Goal: Task Accomplishment & Management: Manage account settings

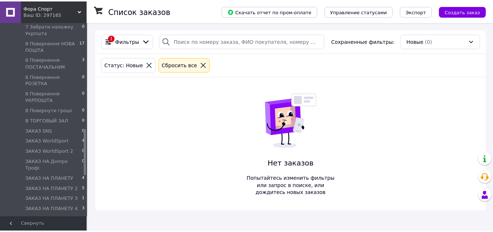
scroll to position [453, 0]
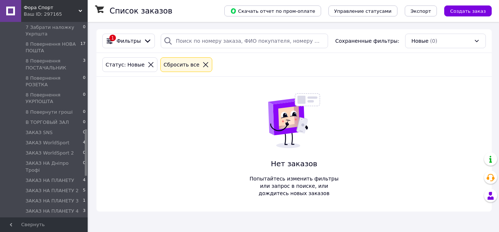
drag, startPoint x: 85, startPoint y: 54, endPoint x: 88, endPoint y: 160, distance: 106.7
click at [88, 160] on div "Фора Спорт Ваш ID: 297165 Сайт Фора Спорт Кабинет покупателя Проверить состояни…" at bounding box center [249, 116] width 499 height 232
click at [78, 175] on li "ЗАКАЗ НА ПЛАНЕТУ 4" at bounding box center [45, 180] width 90 height 10
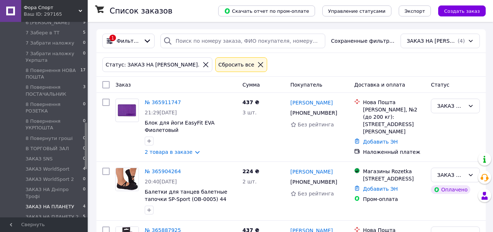
drag, startPoint x: 86, startPoint y: 49, endPoint x: 86, endPoint y: 150, distance: 100.8
click at [86, 150] on div at bounding box center [86, 146] width 2 height 46
click at [79, 210] on li "ЗАКАЗ НА ПЛАНЕТУ 2 5" at bounding box center [45, 215] width 90 height 10
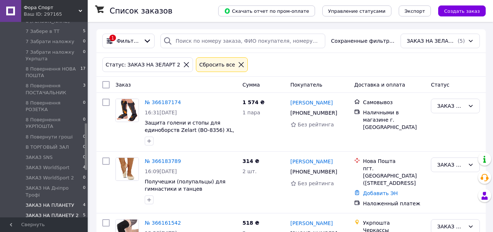
click at [73, 200] on li "ЗАКАЗ НА ПЛАНЕТУ 4" at bounding box center [45, 205] width 90 height 10
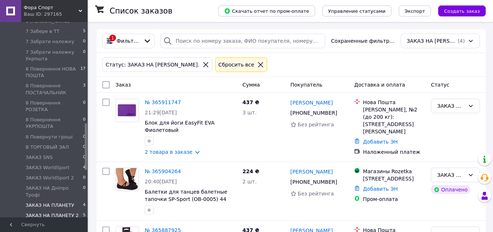
click at [68, 212] on span "ЗАКАЗ НА ПЛАНЕТУ 2" at bounding box center [52, 215] width 53 height 7
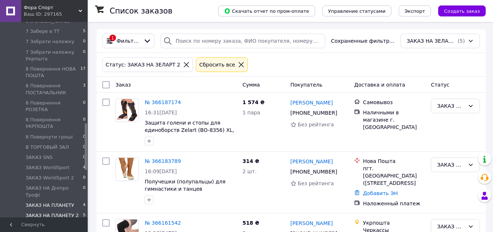
click at [80, 200] on li "ЗАКАЗ НА ПЛАНЕТУ 4" at bounding box center [45, 205] width 90 height 10
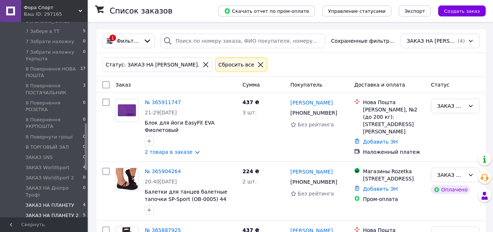
click at [75, 210] on li "ЗАКАЗ НА ПЛАНЕТУ 2 5" at bounding box center [45, 215] width 90 height 10
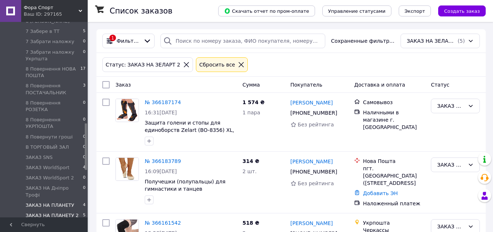
click at [71, 200] on li "ЗАКАЗ НА ПЛАНЕТУ 4" at bounding box center [45, 205] width 90 height 10
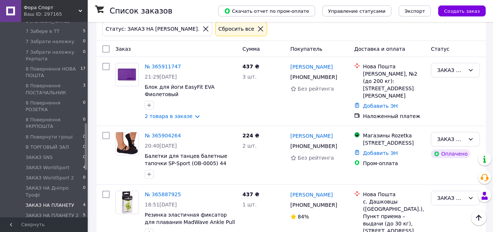
scroll to position [44, 0]
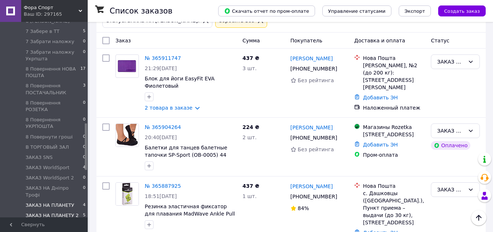
click at [65, 212] on span "ЗАКАЗ НА ПЛАНЕТУ 2" at bounding box center [52, 215] width 53 height 7
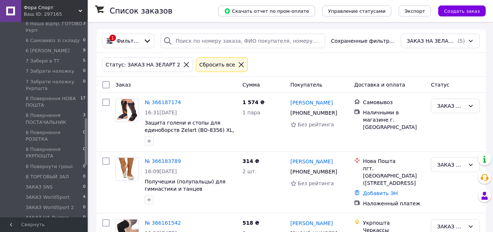
scroll to position [417, 0]
drag, startPoint x: 86, startPoint y: 65, endPoint x: 86, endPoint y: 163, distance: 98.3
click at [86, 163] on div at bounding box center [86, 141] width 2 height 46
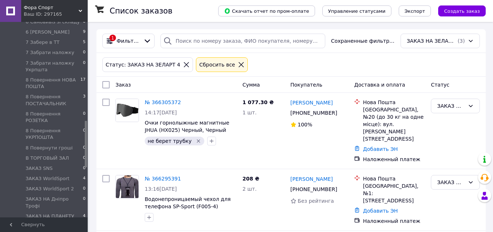
click at [108, 82] on input "checkbox" at bounding box center [105, 84] width 7 height 7
checkbox input "true"
click at [166, 82] on div "Действия для 3 заказов" at bounding box center [141, 85] width 87 height 12
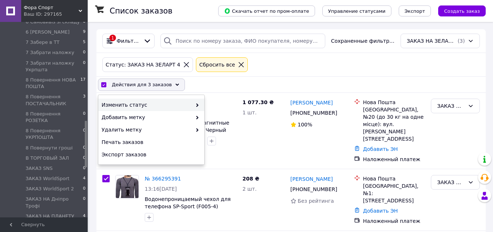
click at [181, 100] on div "Изменить статус" at bounding box center [151, 105] width 106 height 12
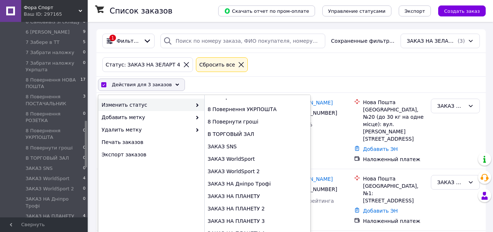
scroll to position [408, 0]
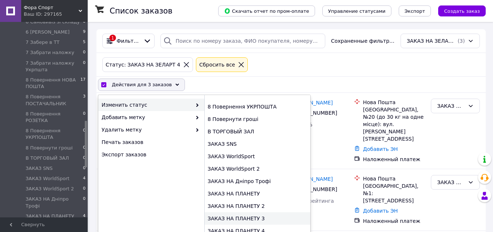
click at [278, 217] on div "ЗАКАЗ НА ПЛАНЕТУ 3" at bounding box center [257, 218] width 106 height 12
checkbox input "false"
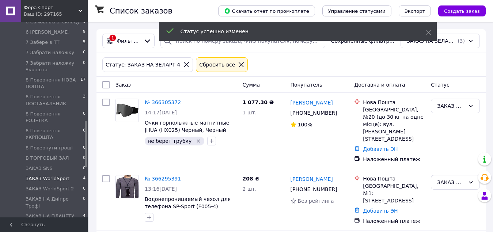
click at [67, 174] on li "ЗАКАЗ WorldSport 4" at bounding box center [45, 179] width 90 height 10
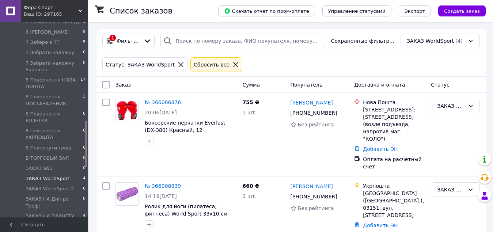
click at [106, 81] on input "checkbox" at bounding box center [105, 84] width 7 height 7
checkbox input "true"
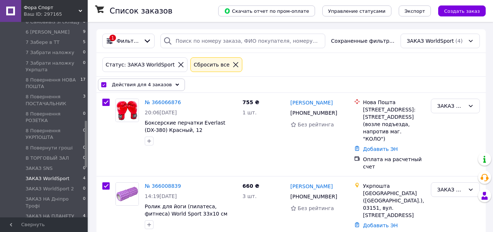
click at [162, 84] on span "Действия для 4 заказов" at bounding box center [142, 84] width 60 height 7
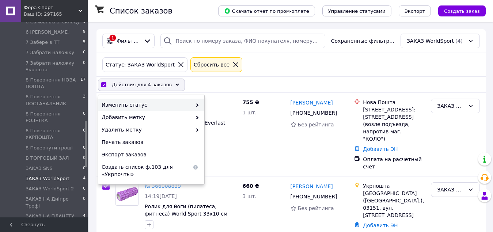
click at [168, 99] on div "Изменить статус" at bounding box center [151, 105] width 106 height 12
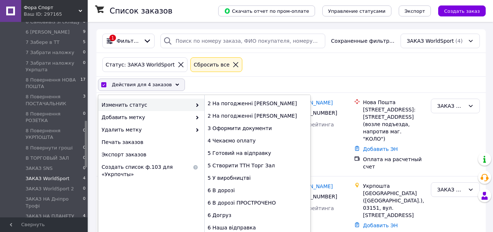
scroll to position [146, 0]
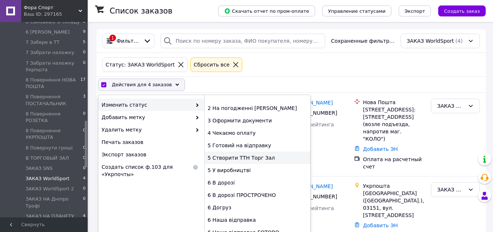
click at [280, 159] on div "5 Створити ТТН Торг Зал" at bounding box center [257, 158] width 106 height 12
checkbox input "false"
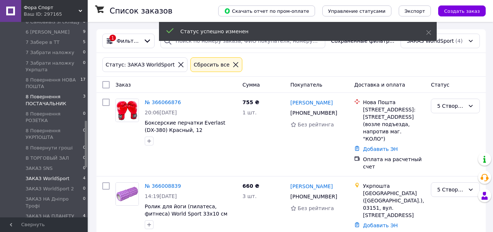
click at [61, 94] on span "8 Повернення ПОСТАЧАЛЬНИК" at bounding box center [54, 100] width 57 height 13
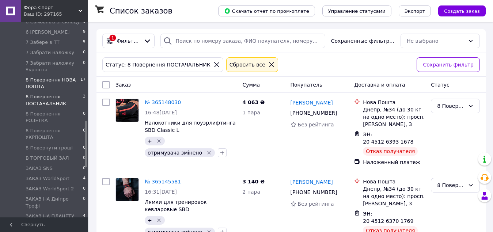
click at [57, 77] on span "8 Повернення НОВА ПОШТА" at bounding box center [53, 83] width 55 height 13
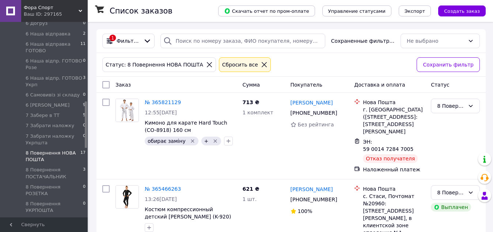
scroll to position [326, 0]
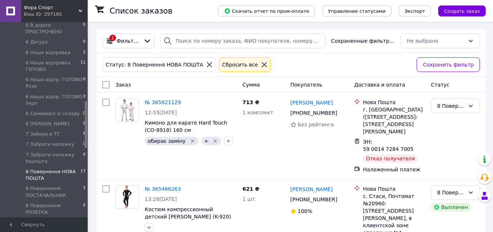
drag, startPoint x: 87, startPoint y: 127, endPoint x: 87, endPoint y: 106, distance: 21.6
click at [87, 106] on div at bounding box center [86, 125] width 2 height 46
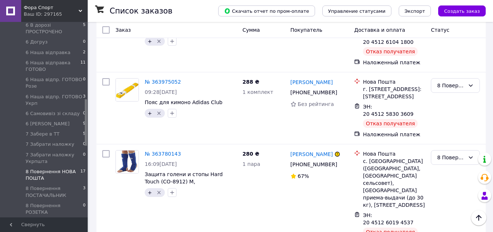
scroll to position [376, 0]
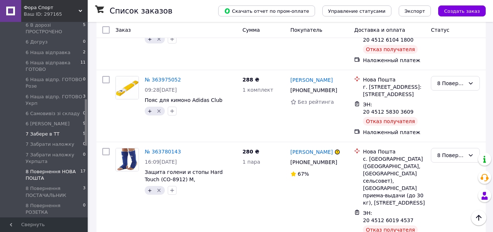
click at [61, 129] on li "7 Забере в ТТ 5" at bounding box center [45, 134] width 90 height 10
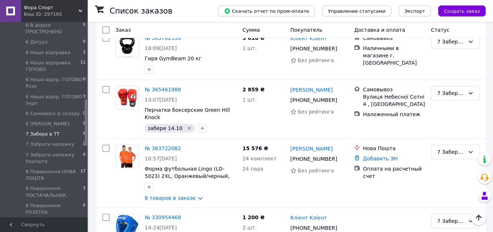
scroll to position [130, 0]
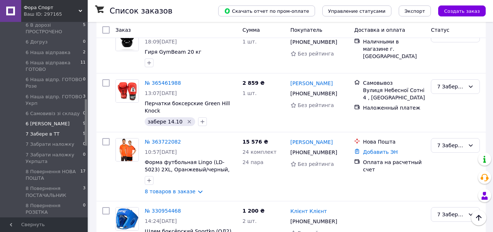
click at [48, 121] on span "6 [PERSON_NAME]" at bounding box center [48, 124] width 44 height 7
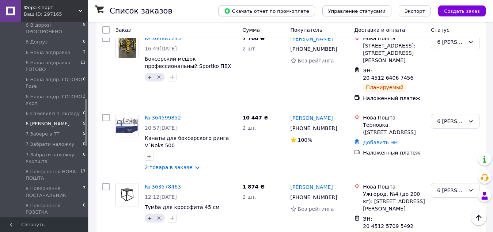
scroll to position [517, 0]
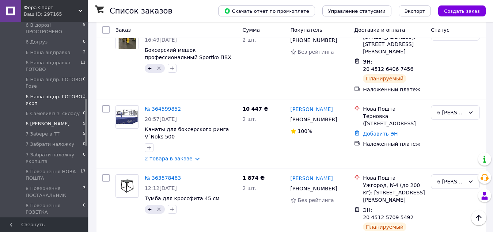
click at [23, 92] on li "6 Наша відпр. ГОТОВО Укрп 3" at bounding box center [45, 100] width 90 height 17
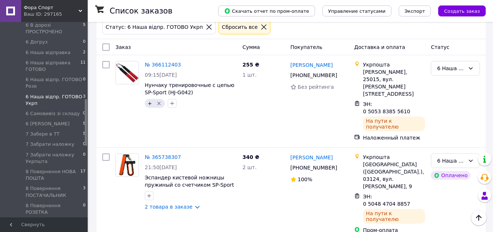
scroll to position [33, 0]
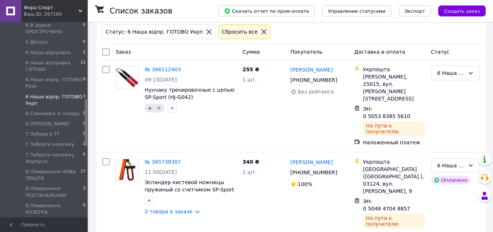
click at [106, 50] on input "checkbox" at bounding box center [105, 51] width 7 height 7
checkbox input "true"
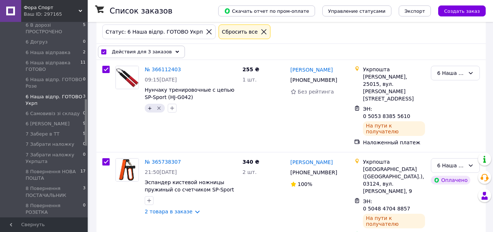
click at [133, 53] on span "Действия для 3 заказов" at bounding box center [142, 51] width 60 height 7
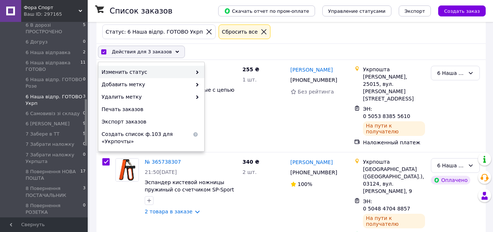
click at [141, 72] on span "Изменить статус" at bounding box center [147, 71] width 90 height 7
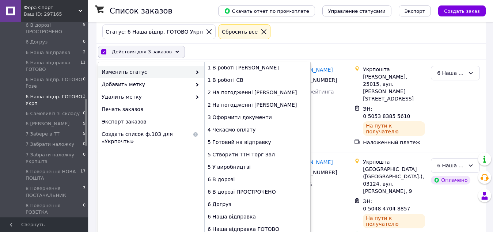
scroll to position [117, 0]
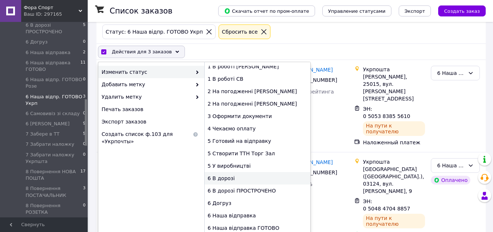
click at [243, 175] on div "6 В дорозі" at bounding box center [257, 178] width 106 height 12
checkbox input "false"
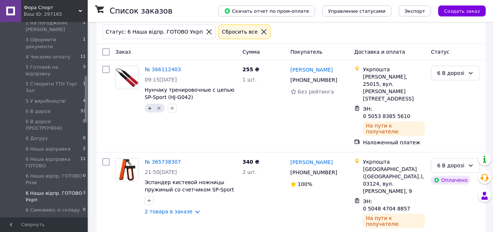
scroll to position [224, 0]
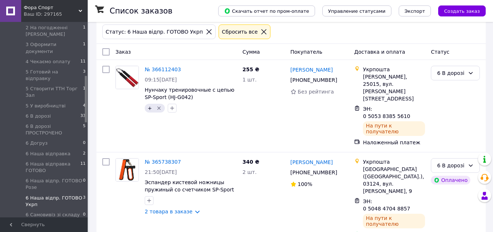
drag, startPoint x: 86, startPoint y: 105, endPoint x: 86, endPoint y: 81, distance: 23.8
click at [86, 81] on div at bounding box center [86, 99] width 2 height 46
click at [66, 161] on span "6 Наша відправка ГОТОВО" at bounding box center [53, 167] width 55 height 13
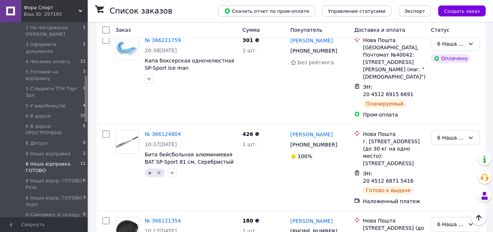
scroll to position [379, 0]
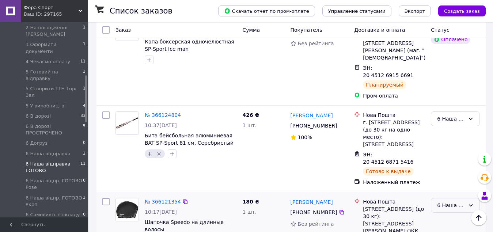
click at [452, 201] on div "6 Наша відправка ГОТОВО" at bounding box center [451, 205] width 28 height 8
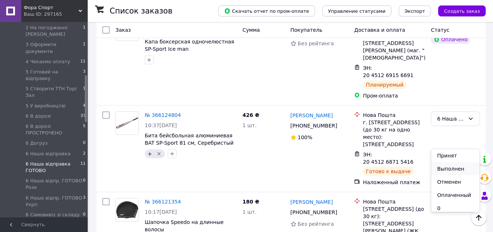
click at [448, 171] on li "Выполнен" at bounding box center [455, 168] width 48 height 13
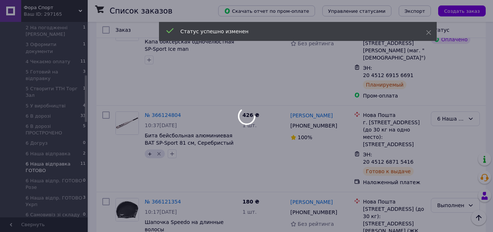
scroll to position [349, 0]
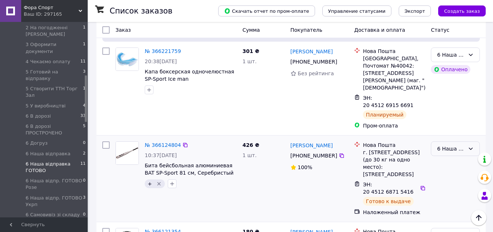
click at [471, 146] on icon at bounding box center [471, 149] width 6 height 6
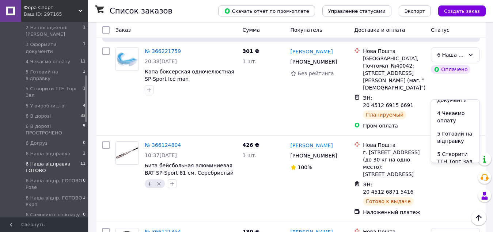
scroll to position [315, 0]
click at [465, 183] on li "6 В дорозі" at bounding box center [455, 189] width 48 height 13
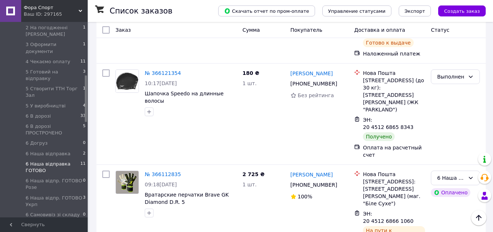
scroll to position [530, 0]
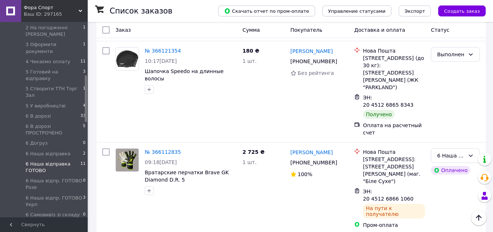
click at [106, 31] on input "checkbox" at bounding box center [105, 29] width 7 height 7
checkbox input "true"
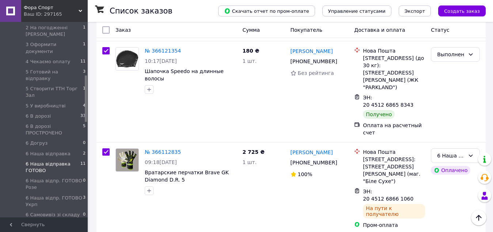
checkbox input "true"
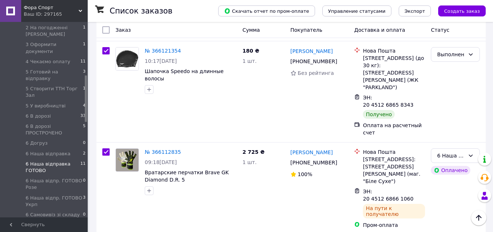
checkbox input "true"
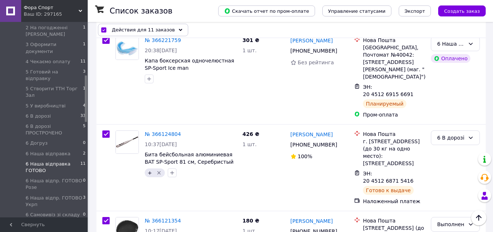
scroll to position [316, 0]
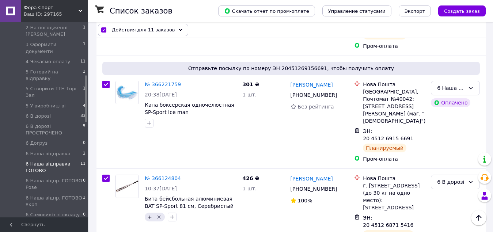
checkbox input "false"
checkbox input "true"
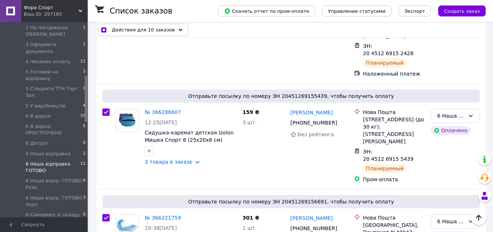
scroll to position [211, 0]
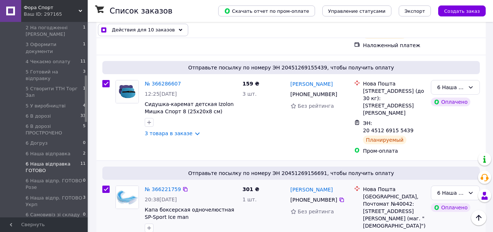
click at [105, 186] on input "checkbox" at bounding box center [105, 189] width 7 height 7
checkbox input "false"
checkbox input "true"
click at [104, 80] on input "checkbox" at bounding box center [105, 83] width 7 height 7
checkbox input "false"
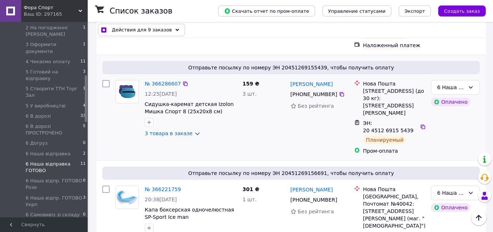
checkbox input "true"
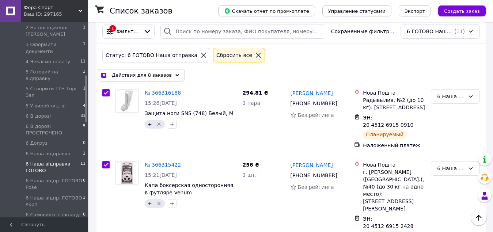
scroll to position [3, 0]
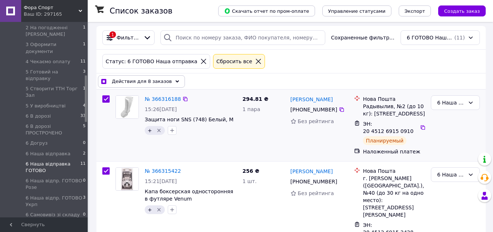
click at [108, 99] on input "checkbox" at bounding box center [105, 98] width 7 height 7
checkbox input "false"
checkbox input "true"
click at [107, 167] on input "checkbox" at bounding box center [105, 170] width 7 height 7
checkbox input "false"
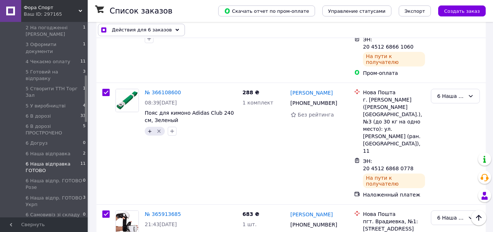
scroll to position [720, 0]
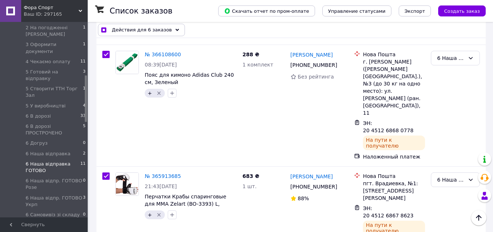
click at [172, 28] on div "Действия для 6 заказов" at bounding box center [141, 30] width 87 height 12
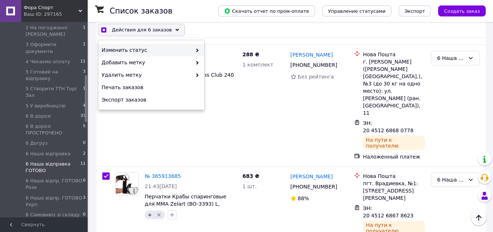
click at [171, 45] on div "Изменить статус" at bounding box center [151, 50] width 106 height 12
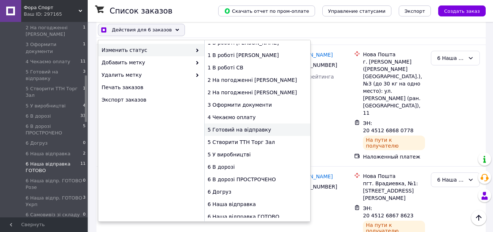
scroll to position [111, 0]
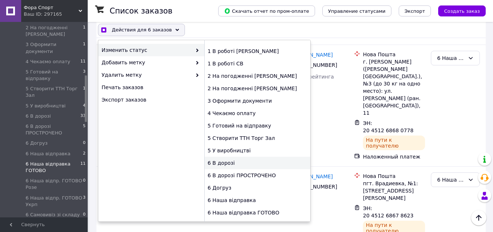
checkbox input "true"
click at [240, 161] on div "6 В дорозі" at bounding box center [257, 163] width 106 height 12
checkbox input "false"
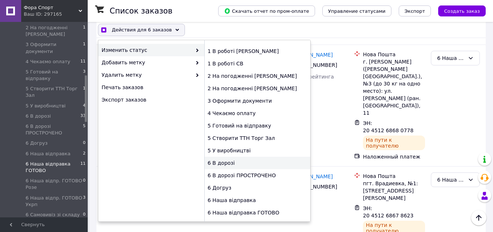
checkbox input "false"
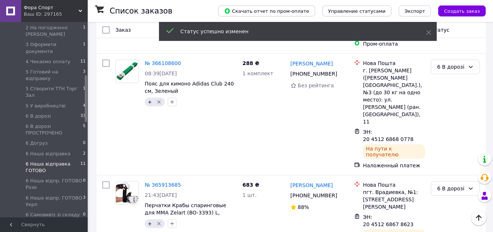
scroll to position [561, 0]
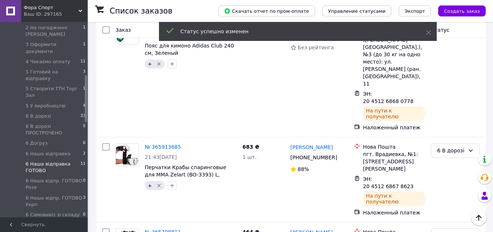
click at [60, 151] on span "6 Наша відправка" at bounding box center [48, 154] width 45 height 7
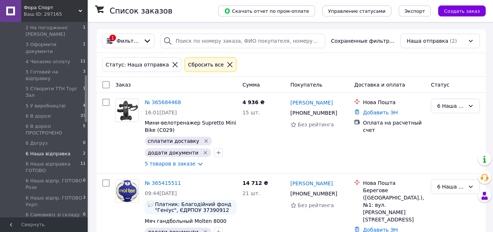
scroll to position [29, 0]
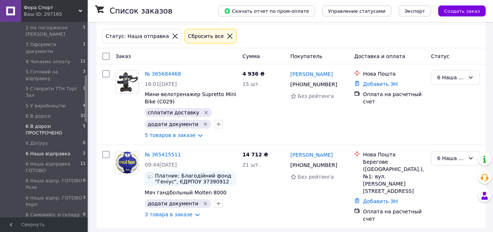
click at [56, 123] on span "6 В дорозі ПРОСТРОЧЕНО" at bounding box center [54, 129] width 57 height 13
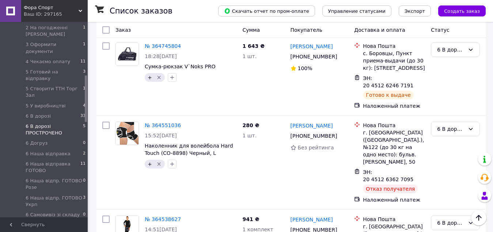
scroll to position [36, 0]
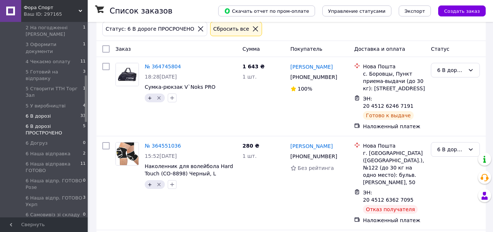
click at [66, 111] on li "6 В дорозі 33" at bounding box center [45, 116] width 90 height 10
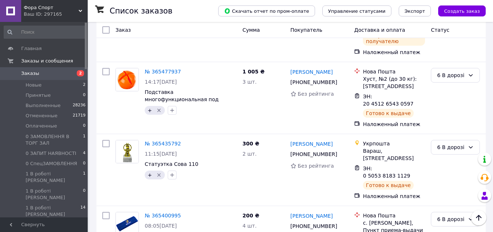
scroll to position [2374, 0]
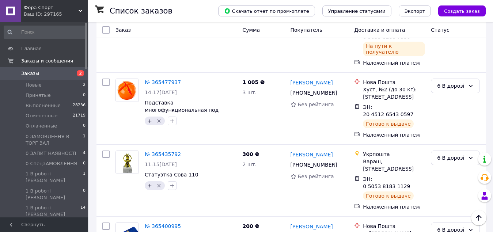
click at [452, 121] on li "Выполнен" at bounding box center [455, 121] width 48 height 13
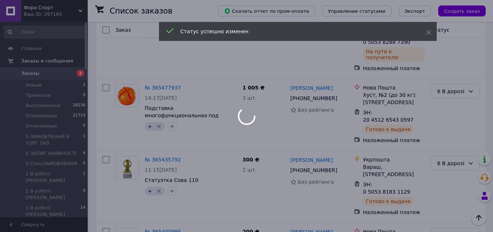
scroll to position [2200, 0]
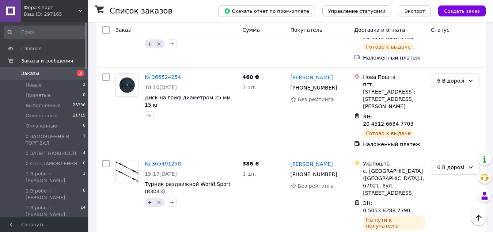
click at [457, 137] on li "Выполнен" at bounding box center [455, 136] width 48 height 13
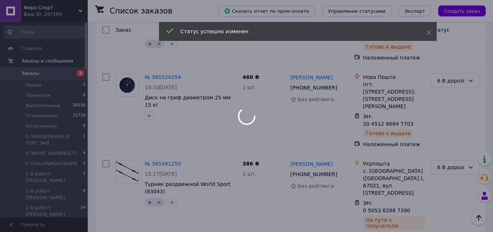
scroll to position [2101, 0]
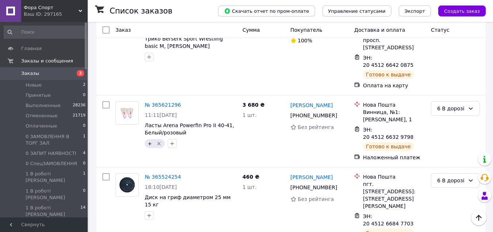
click at [451, 172] on li "Выполнен" at bounding box center [455, 172] width 48 height 13
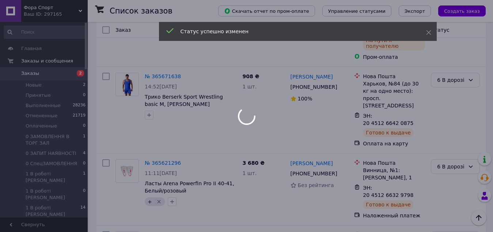
scroll to position [2032, 0]
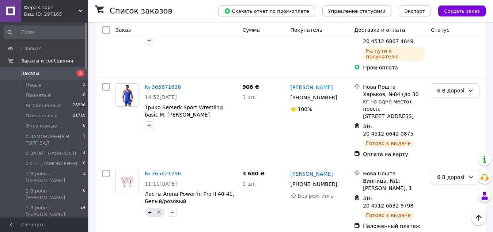
click at [447, 168] on li "Выполнен" at bounding box center [455, 168] width 48 height 13
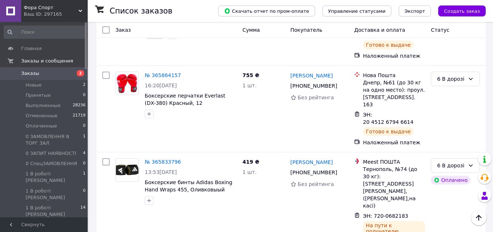
scroll to position [1106, 0]
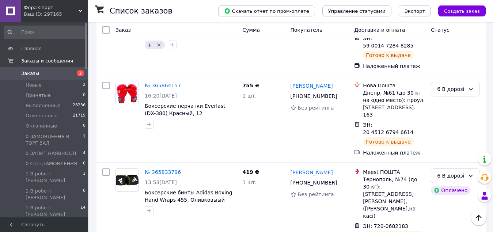
click at [459, 122] on li "Выполнен" at bounding box center [455, 123] width 48 height 13
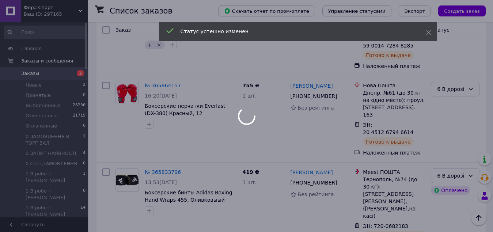
scroll to position [1011, 0]
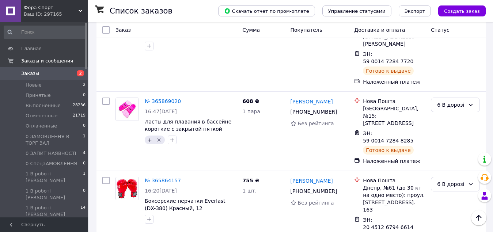
click at [444, 146] on li "Выполнен" at bounding box center [455, 146] width 48 height 13
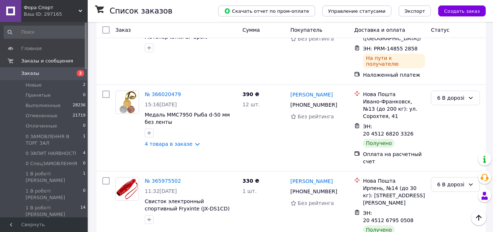
scroll to position [625, 0]
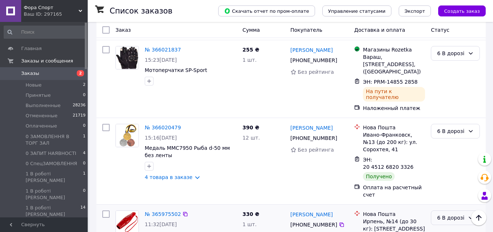
click at [464, 214] on div "6 В дорозі" at bounding box center [451, 218] width 28 height 8
click at [455, 115] on li "Выполнен" at bounding box center [455, 115] width 48 height 13
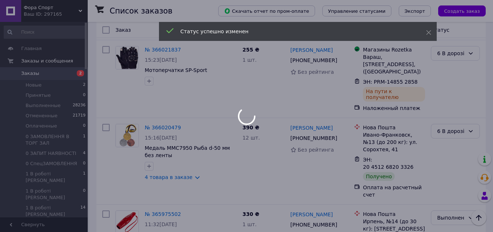
scroll to position [506, 0]
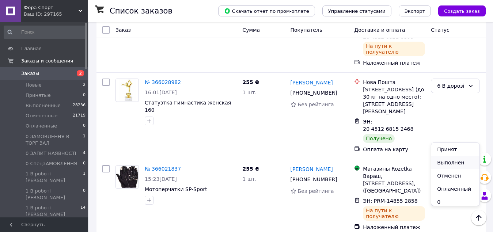
click at [444, 159] on li "Выполнен" at bounding box center [455, 162] width 48 height 13
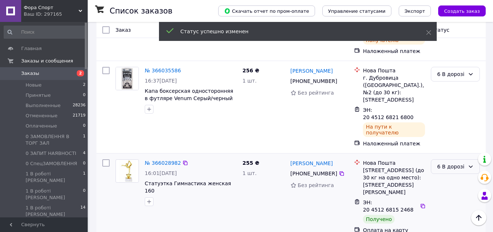
scroll to position [396, 0]
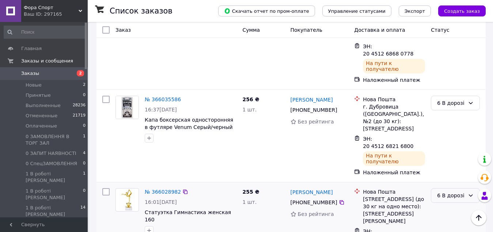
click at [449, 191] on div "6 В дорозі" at bounding box center [451, 195] width 28 height 8
click at [444, 118] on li "Выполнен" at bounding box center [455, 120] width 48 height 13
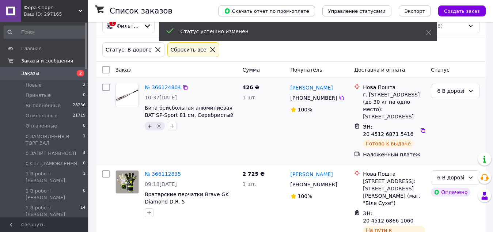
scroll to position [0, 0]
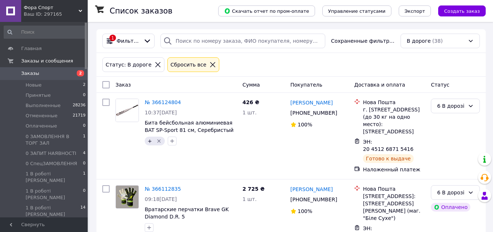
drag, startPoint x: 86, startPoint y: 57, endPoint x: 86, endPoint y: 70, distance: 12.8
click at [86, 69] on div at bounding box center [86, 46] width 2 height 46
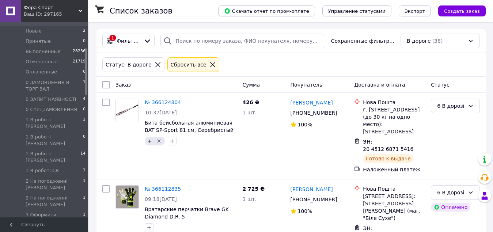
drag, startPoint x: 86, startPoint y: 70, endPoint x: 86, endPoint y: 84, distance: 13.5
click at [86, 84] on div at bounding box center [86, 72] width 2 height 46
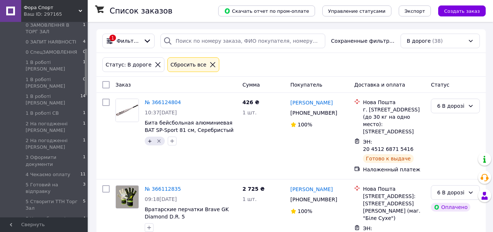
click at [86, 88] on div at bounding box center [86, 72] width 2 height 46
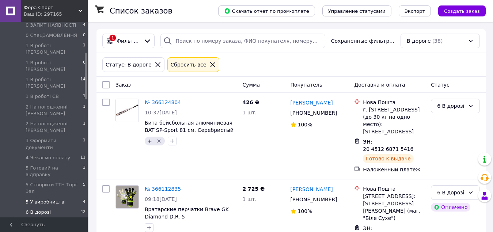
click at [56, 199] on span "5 У виробництві" at bounding box center [46, 202] width 40 height 7
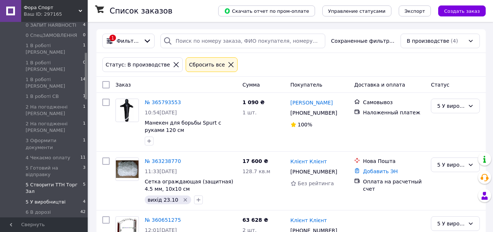
click at [57, 182] on span "5 Створити ТТН Торг Зал" at bounding box center [54, 188] width 57 height 13
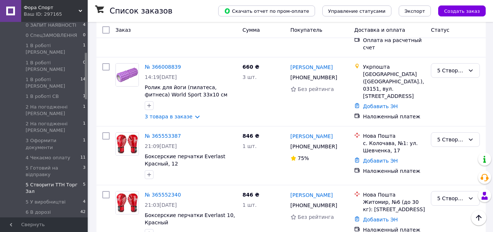
scroll to position [241, 0]
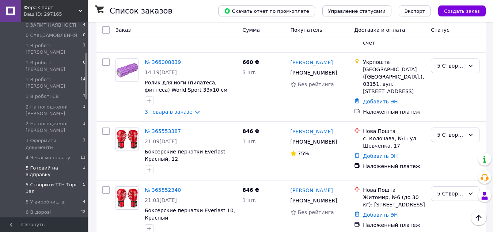
click at [73, 165] on span "5 Готовий на відправку" at bounding box center [54, 171] width 57 height 13
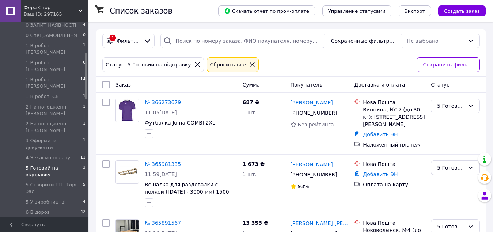
scroll to position [12, 0]
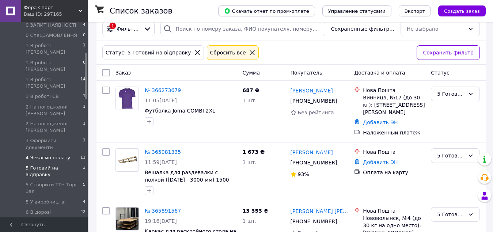
click at [68, 153] on li "4 Чекаємо оплату 11" at bounding box center [45, 158] width 90 height 10
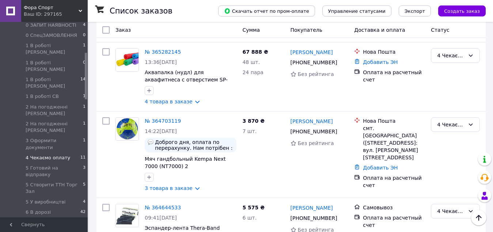
scroll to position [164, 0]
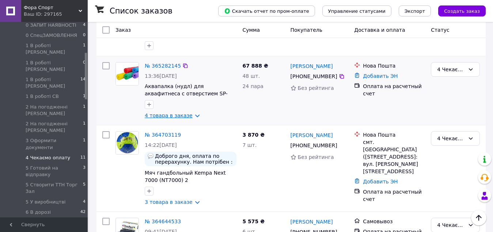
click at [190, 114] on link "4 товара в заказе" at bounding box center [169, 116] width 48 height 6
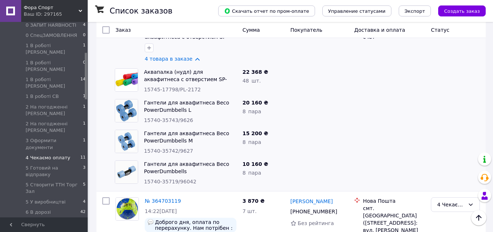
scroll to position [202, 0]
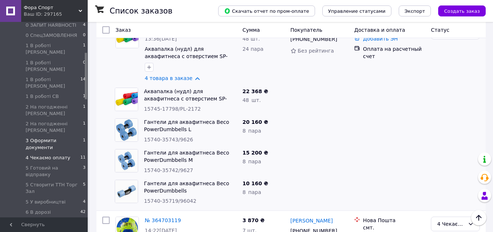
click at [66, 137] on span "3 Оформити документи" at bounding box center [54, 143] width 57 height 13
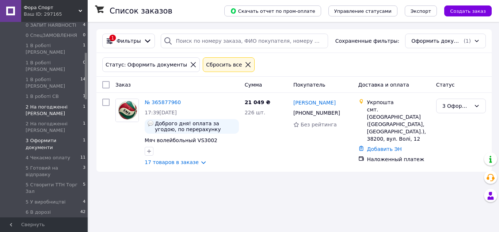
click at [64, 104] on span "2 На погодженні [PERSON_NAME]" at bounding box center [54, 110] width 57 height 13
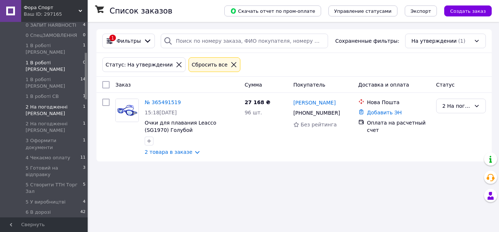
click at [64, 58] on li "1 В роботі Катя 0" at bounding box center [45, 66] width 90 height 17
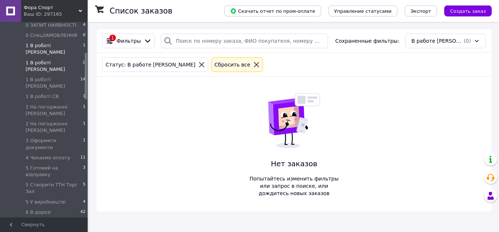
click at [61, 46] on li "1 В роботі Віта 1" at bounding box center [45, 49] width 90 height 17
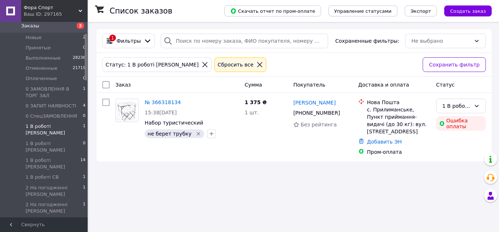
scroll to position [44, 0]
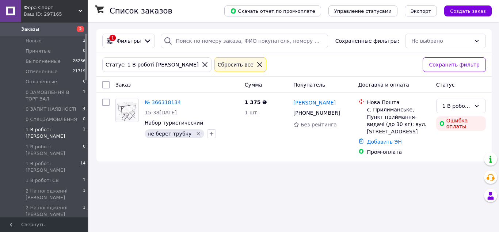
drag, startPoint x: 85, startPoint y: 63, endPoint x: 85, endPoint y: 43, distance: 19.7
click at [85, 43] on div at bounding box center [86, 57] width 2 height 46
click at [76, 41] on li "Новые 2" at bounding box center [45, 41] width 90 height 10
